Goal: Information Seeking & Learning: Check status

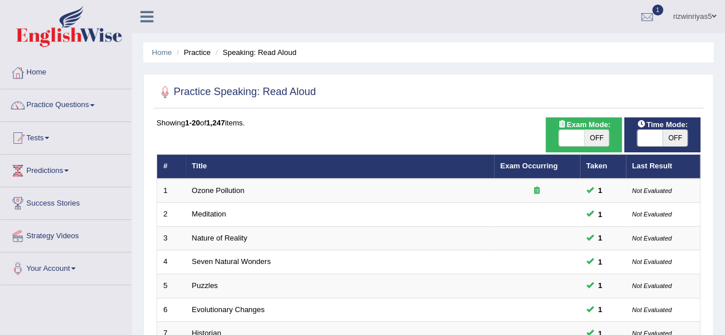
drag, startPoint x: 608, startPoint y: 1, endPoint x: 695, endPoint y: 37, distance: 94.5
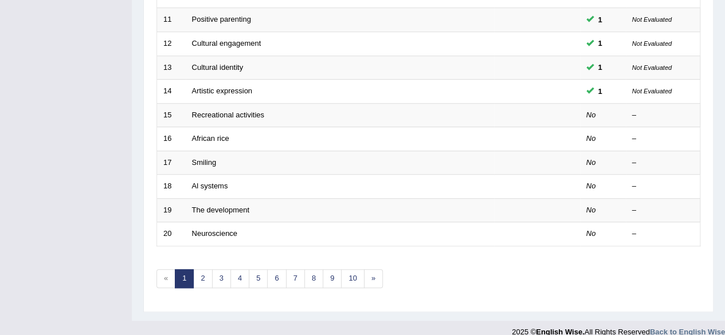
scroll to position [418, 0]
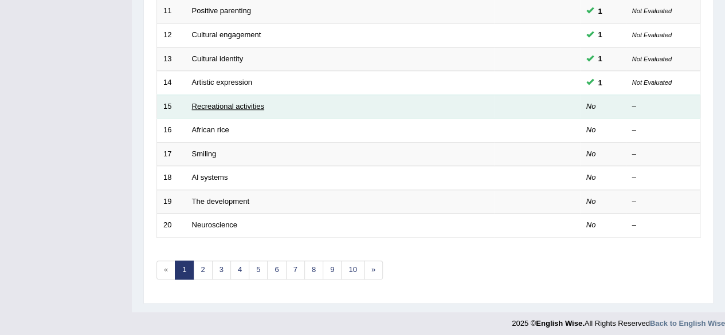
click at [220, 102] on link "Recreational activities" at bounding box center [228, 106] width 72 height 9
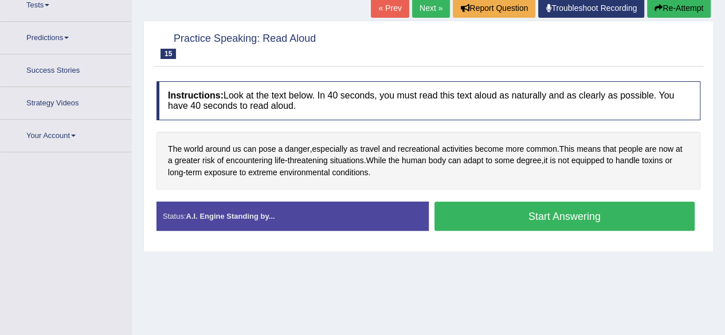
scroll to position [146, 0]
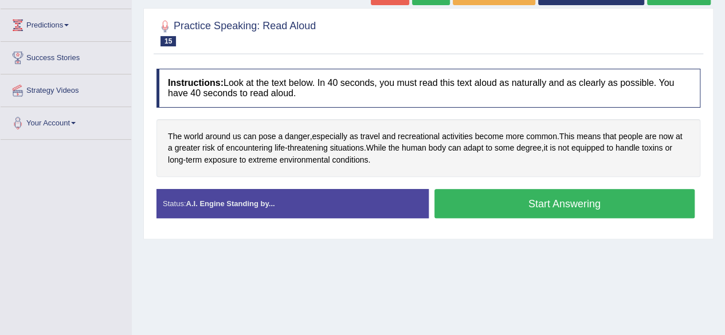
click at [541, 205] on button "Start Answering" at bounding box center [564, 203] width 261 height 29
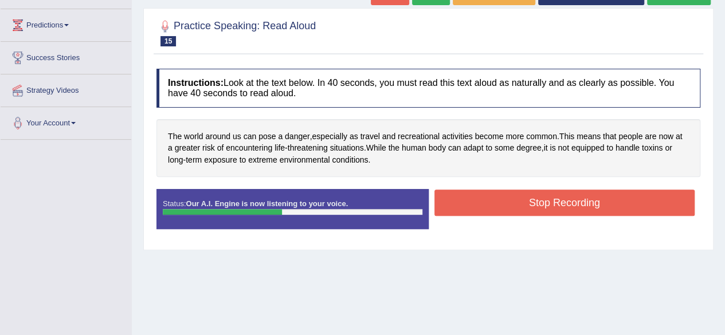
click at [568, 198] on button "Stop Recording" at bounding box center [564, 203] width 261 height 26
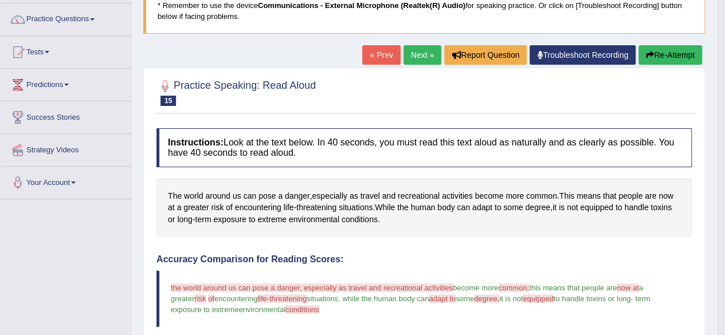
scroll to position [0, 0]
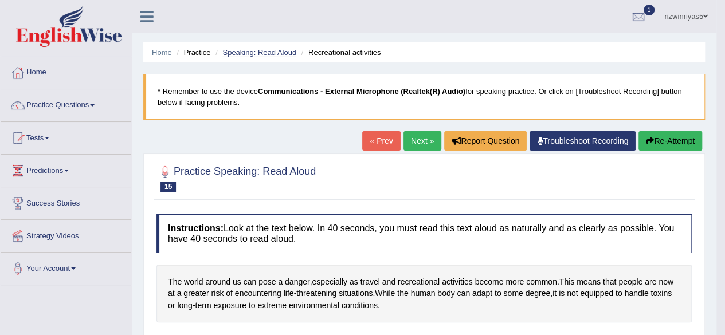
click at [274, 50] on link "Speaking: Read Aloud" at bounding box center [259, 52] width 74 height 9
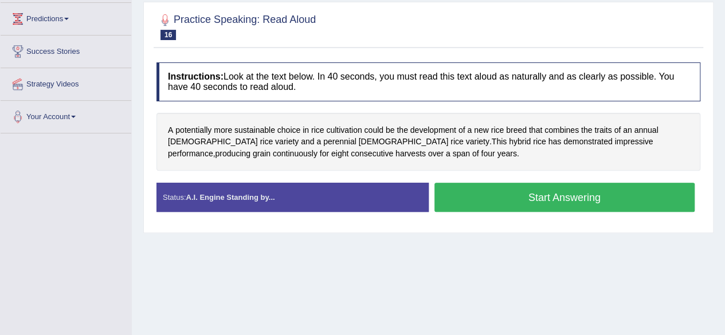
click at [617, 155] on div "A potentially more sustainable choice in rice cultivation could be the developm…" at bounding box center [428, 142] width 544 height 58
click at [598, 184] on button "Start Answering" at bounding box center [564, 197] width 261 height 29
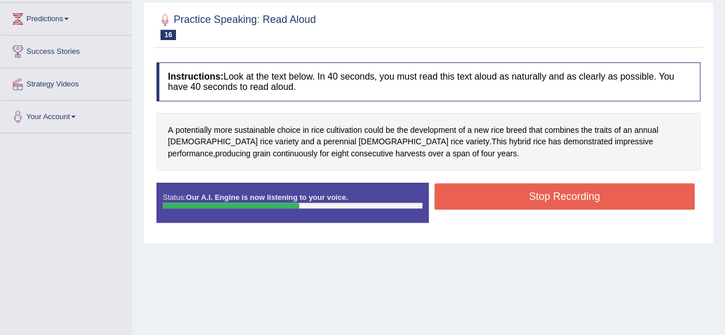
click at [560, 194] on button "Stop Recording" at bounding box center [564, 196] width 261 height 26
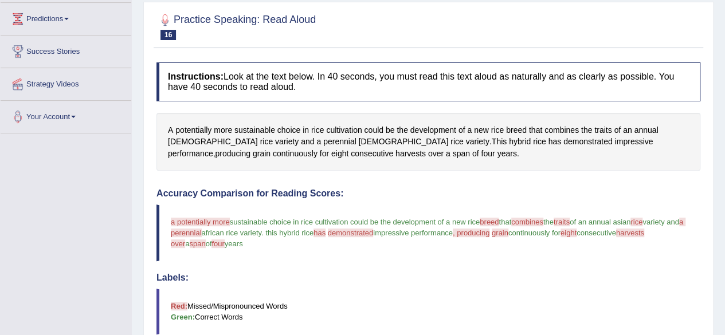
drag, startPoint x: 732, startPoint y: 109, endPoint x: 733, endPoint y: 164, distance: 55.6
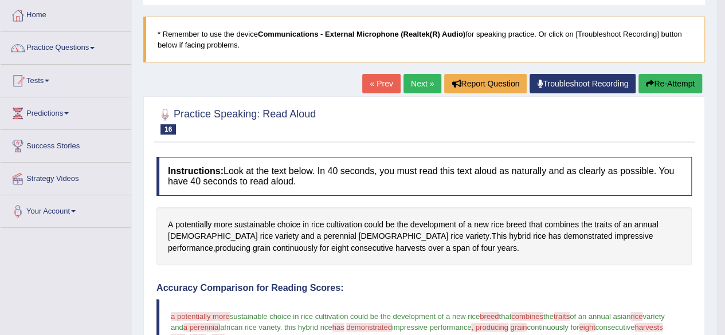
scroll to position [27, 0]
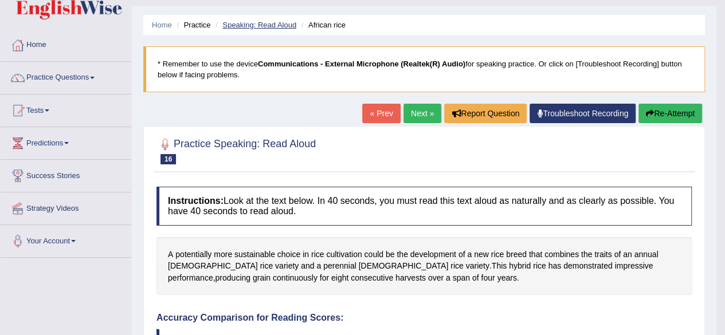
click at [275, 21] on link "Speaking: Read Aloud" at bounding box center [259, 25] width 74 height 9
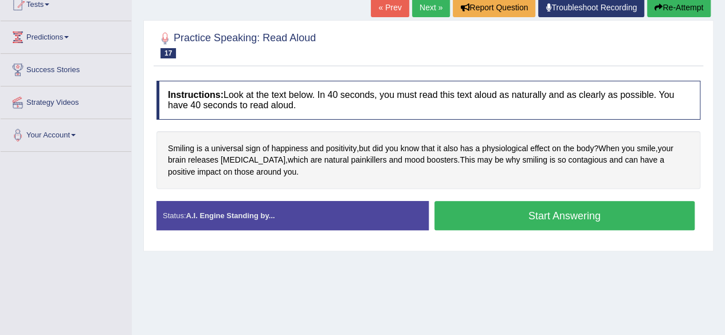
scroll to position [135, 0]
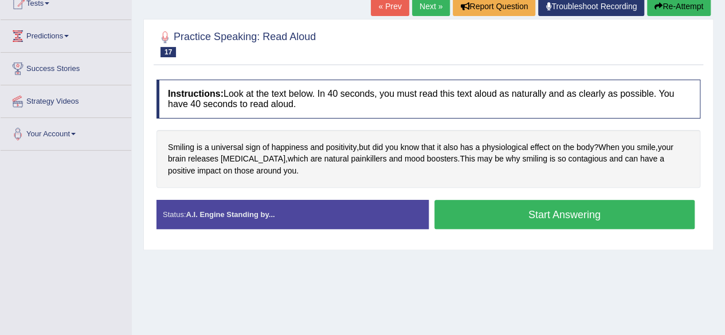
drag, startPoint x: 733, startPoint y: 76, endPoint x: 733, endPoint y: 147, distance: 71.0
click at [724, 147] on html "Toggle navigation Home Practice Questions Speaking Practice Read Aloud Repeat S…" at bounding box center [362, 32] width 725 height 335
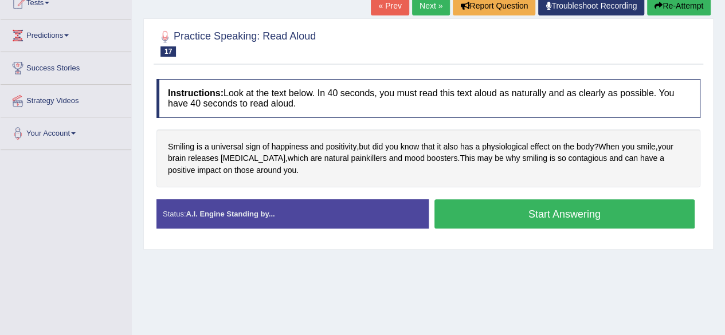
click at [637, 211] on button "Start Answering" at bounding box center [564, 213] width 261 height 29
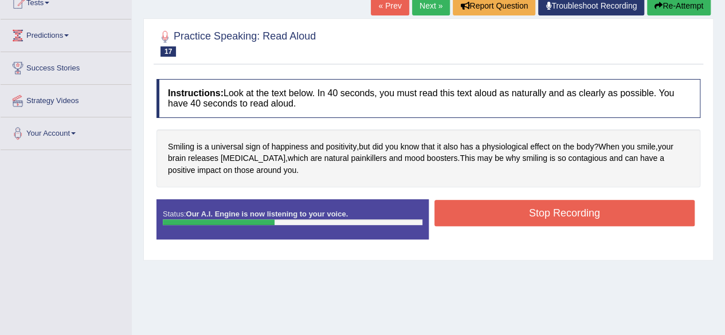
click at [632, 209] on button "Stop Recording" at bounding box center [564, 213] width 261 height 26
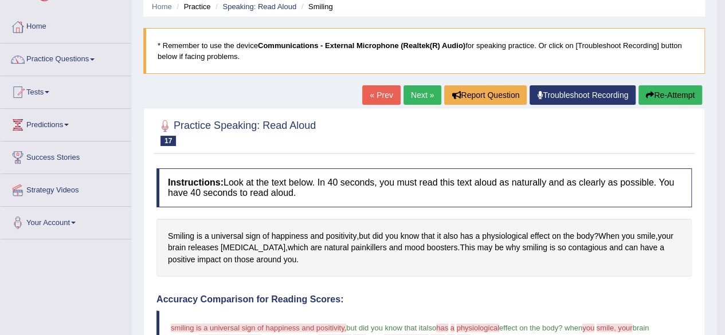
scroll to position [0, 0]
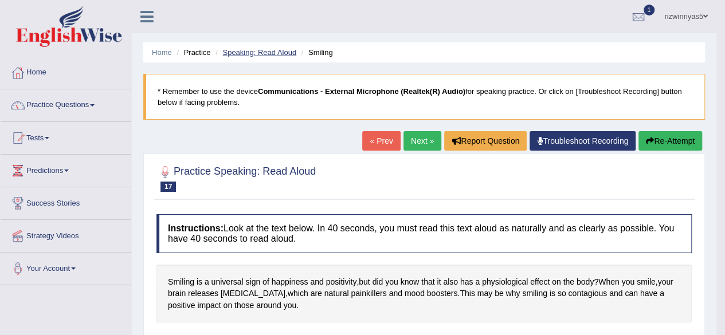
click at [270, 52] on link "Speaking: Read Aloud" at bounding box center [259, 52] width 74 height 9
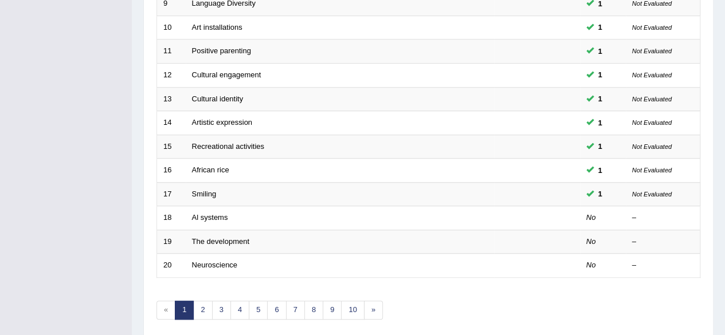
scroll to position [408, 0]
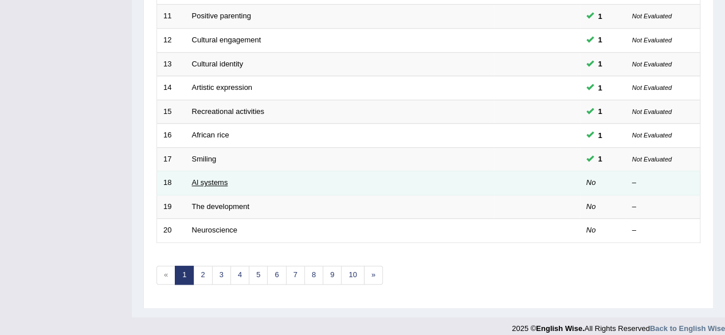
click at [206, 178] on link "Al systems" at bounding box center [210, 182] width 36 height 9
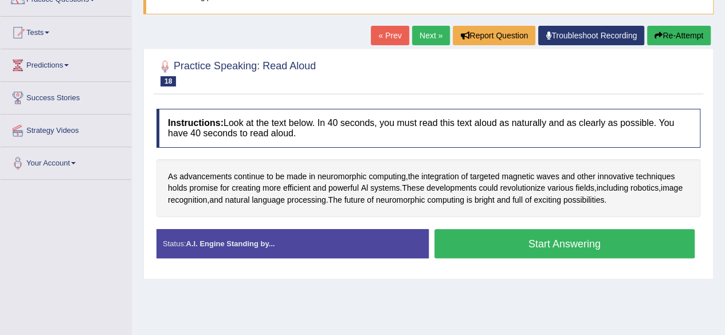
drag, startPoint x: 733, startPoint y: 43, endPoint x: 733, endPoint y: 108, distance: 65.3
click at [725, 108] on html "Toggle navigation Home Practice Questions Speaking Practice Read Aloud Repeat S…" at bounding box center [362, 62] width 725 height 335
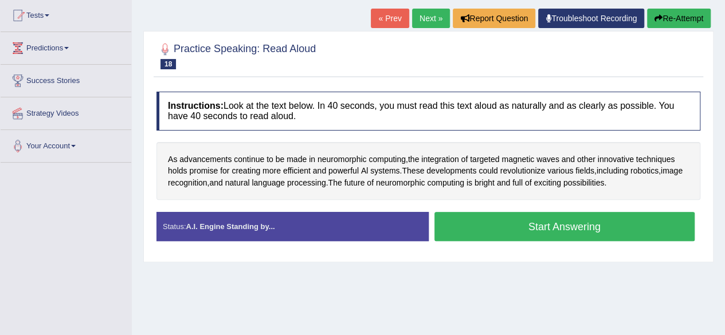
click at [576, 219] on button "Start Answering" at bounding box center [564, 226] width 261 height 29
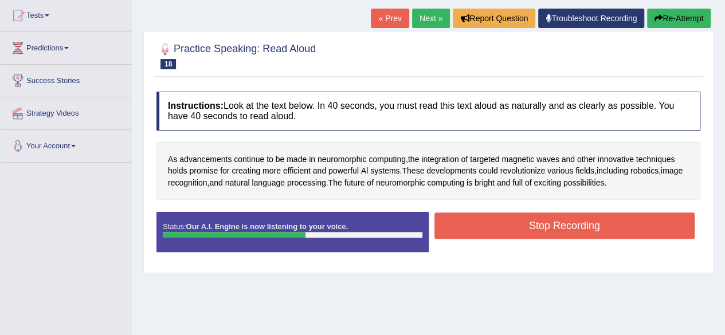
click at [604, 225] on button "Stop Recording" at bounding box center [564, 226] width 261 height 26
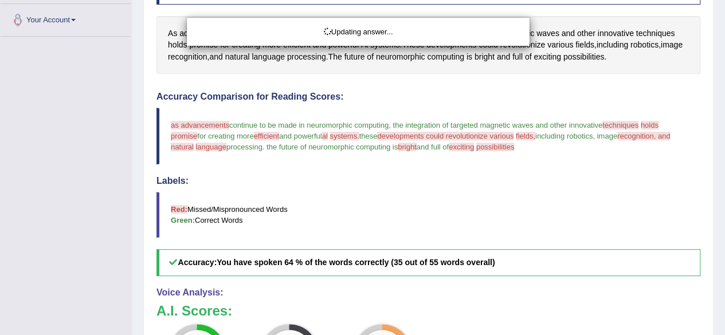
drag, startPoint x: 733, startPoint y: 129, endPoint x: 733, endPoint y: 249, distance: 120.3
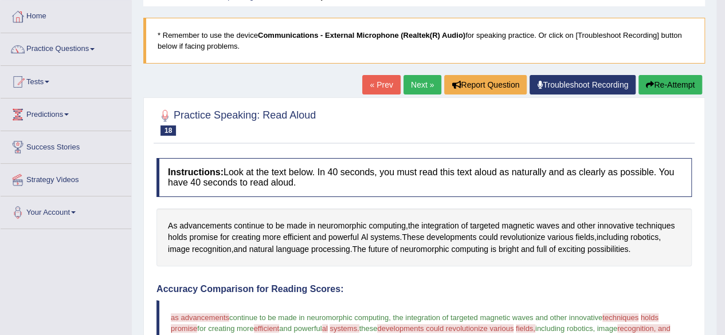
scroll to position [38, 0]
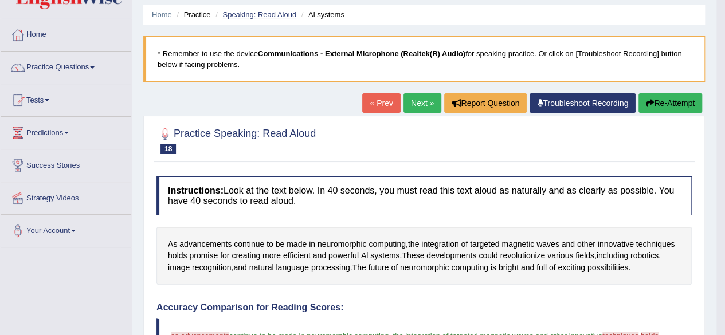
click at [282, 11] on link "Speaking: Read Aloud" at bounding box center [259, 14] width 74 height 9
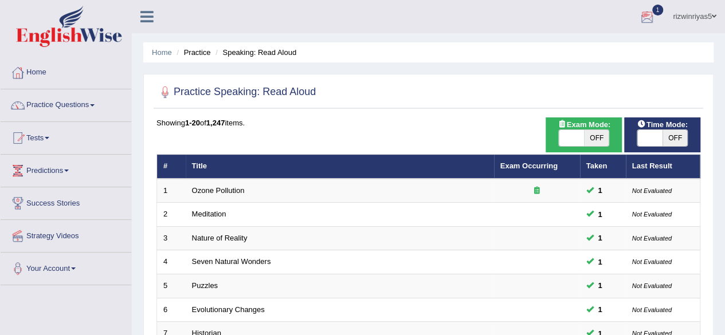
click at [646, 15] on div at bounding box center [646, 17] width 17 height 17
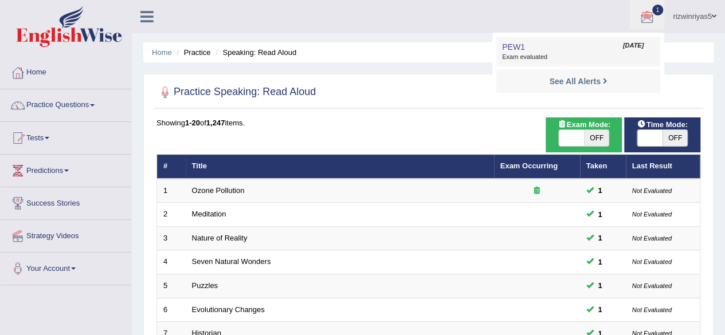
click at [615, 53] on span "Exam evaluated" at bounding box center [578, 57] width 152 height 9
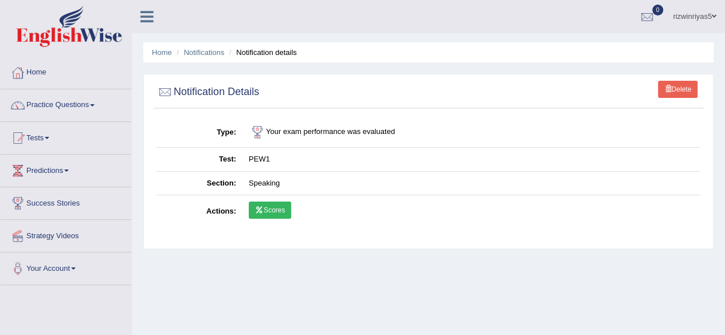
click at [273, 206] on link "Scores" at bounding box center [270, 210] width 42 height 17
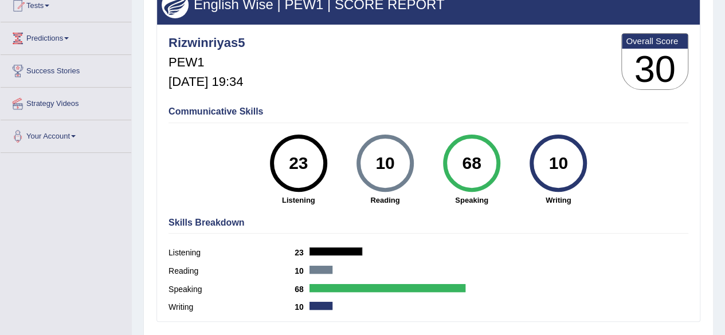
scroll to position [144, 0]
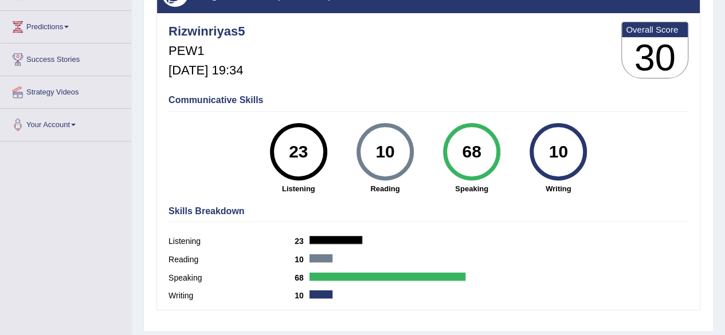
drag, startPoint x: 377, startPoint y: 152, endPoint x: 396, endPoint y: 155, distance: 19.1
click at [396, 155] on div "10" at bounding box center [385, 152] width 42 height 48
drag, startPoint x: 551, startPoint y: 144, endPoint x: 571, endPoint y: 156, distance: 22.9
click at [571, 156] on div "10" at bounding box center [558, 152] width 42 height 48
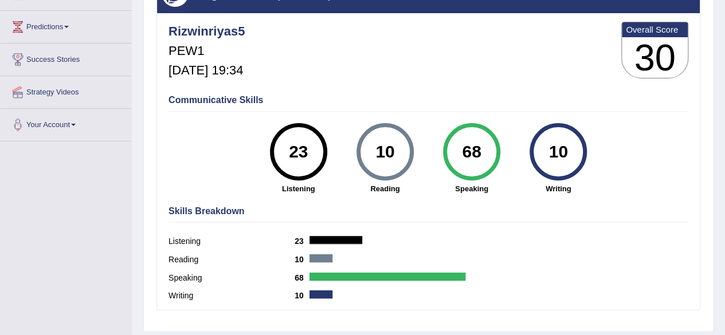
click at [571, 156] on div "10" at bounding box center [558, 152] width 42 height 48
drag, startPoint x: 724, startPoint y: 198, endPoint x: 733, endPoint y: 62, distance: 136.0
click at [724, 62] on html "Toggle navigation Home Practice Questions Speaking Practice Read Aloud Repeat S…" at bounding box center [362, 23] width 725 height 335
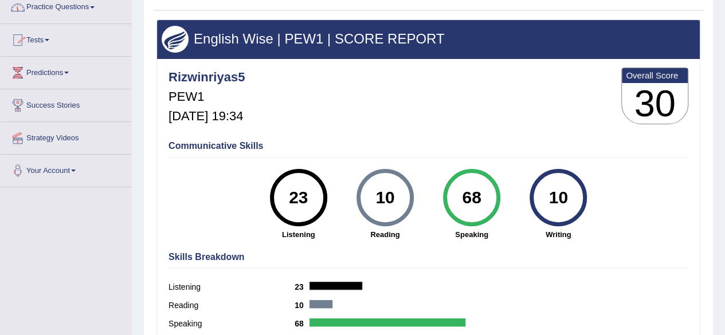
scroll to position [0, 0]
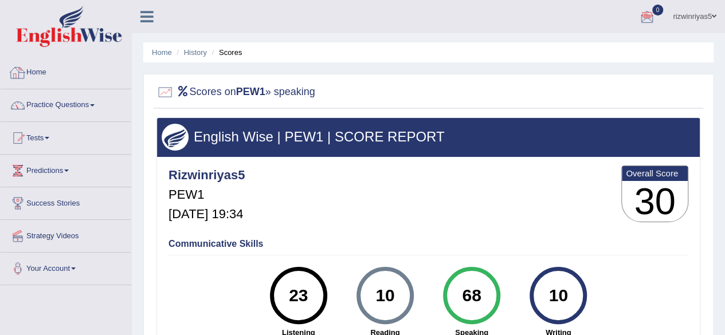
click at [53, 66] on link "Home" at bounding box center [66, 71] width 131 height 29
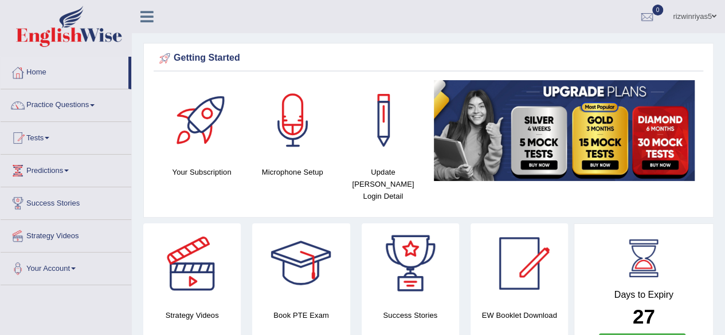
drag, startPoint x: 733, startPoint y: 164, endPoint x: 707, endPoint y: 15, distance: 151.2
click at [707, 15] on html "Toggle navigation Home Practice Questions Speaking Practice Read Aloud Repeat S…" at bounding box center [362, 167] width 725 height 335
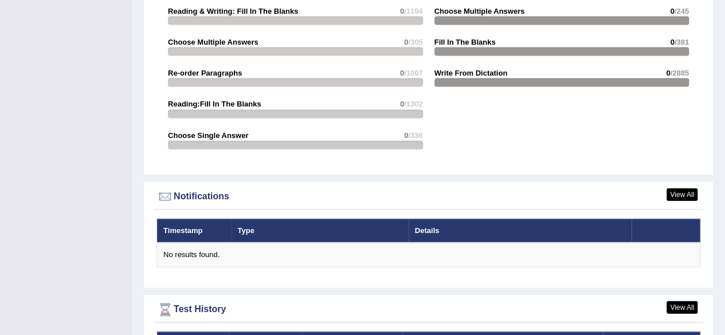
scroll to position [1319, 0]
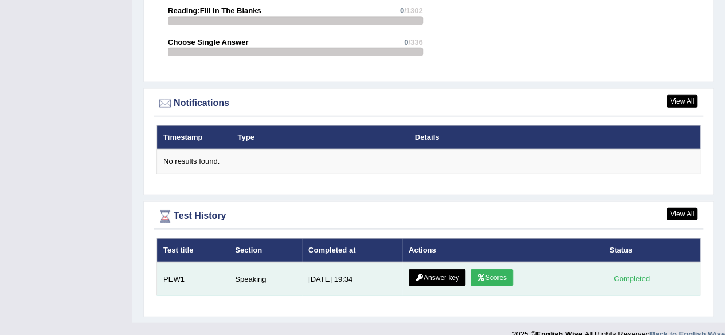
click at [443, 269] on link "Answer key" at bounding box center [436, 277] width 57 height 17
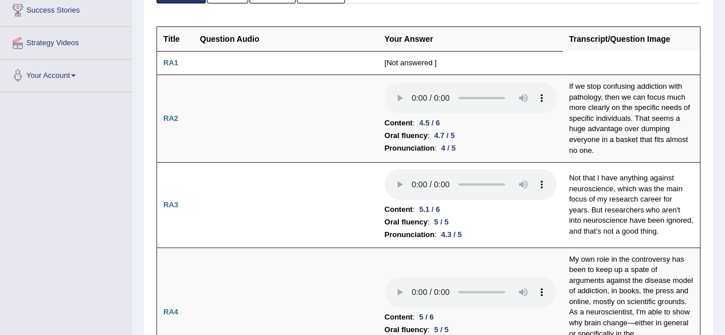
scroll to position [199, 0]
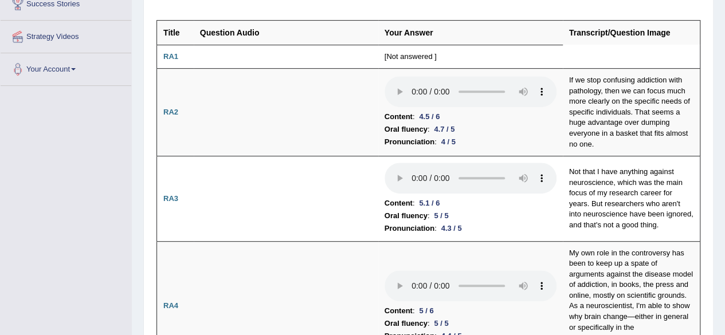
drag, startPoint x: 733, startPoint y: 38, endPoint x: 731, endPoint y: 33, distance: 6.0
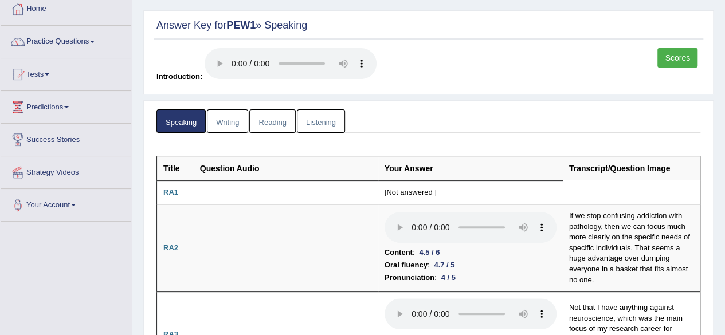
scroll to position [70, 0]
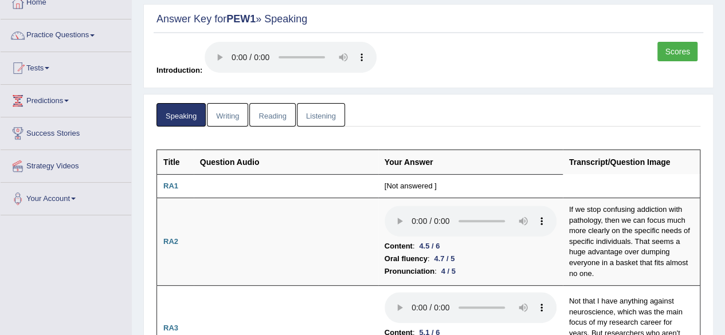
click at [227, 119] on link "Writing" at bounding box center [227, 114] width 41 height 23
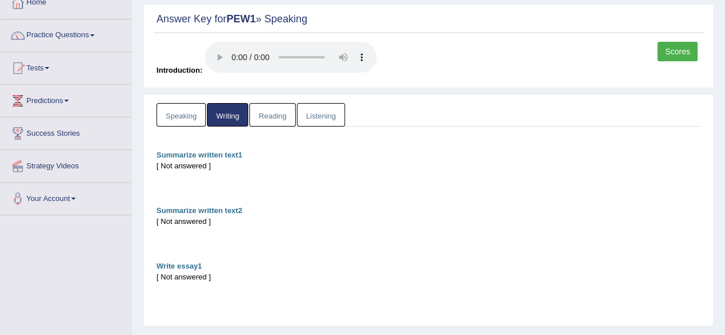
click at [262, 116] on link "Reading" at bounding box center [272, 114] width 46 height 23
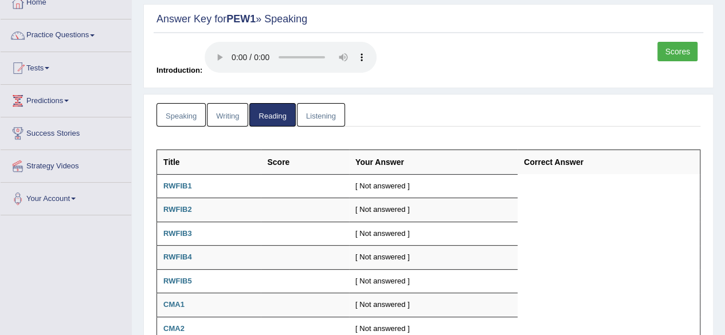
click at [324, 111] on link "Listening" at bounding box center [321, 114] width 48 height 23
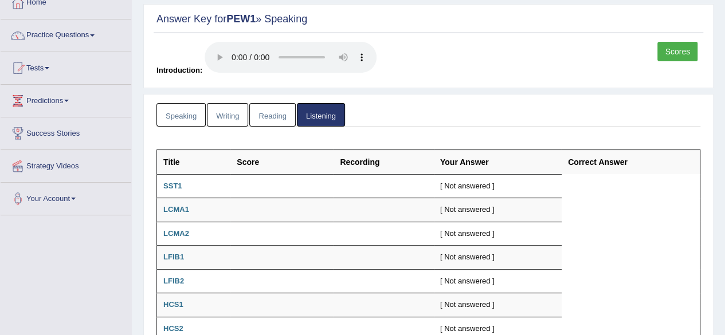
click at [202, 111] on link "Speaking" at bounding box center [180, 114] width 49 height 23
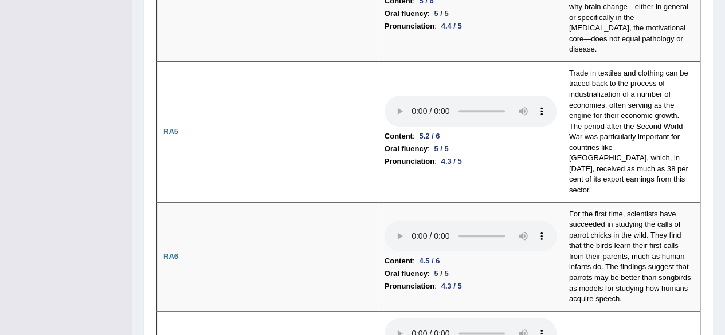
scroll to position [0, 0]
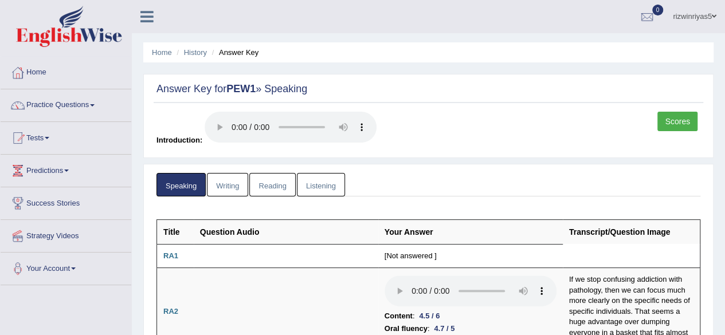
click at [690, 114] on link "Scores" at bounding box center [677, 121] width 40 height 19
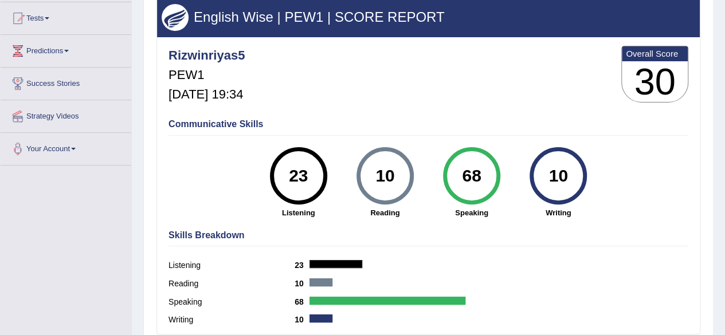
scroll to position [168, 0]
